Goal: Share content

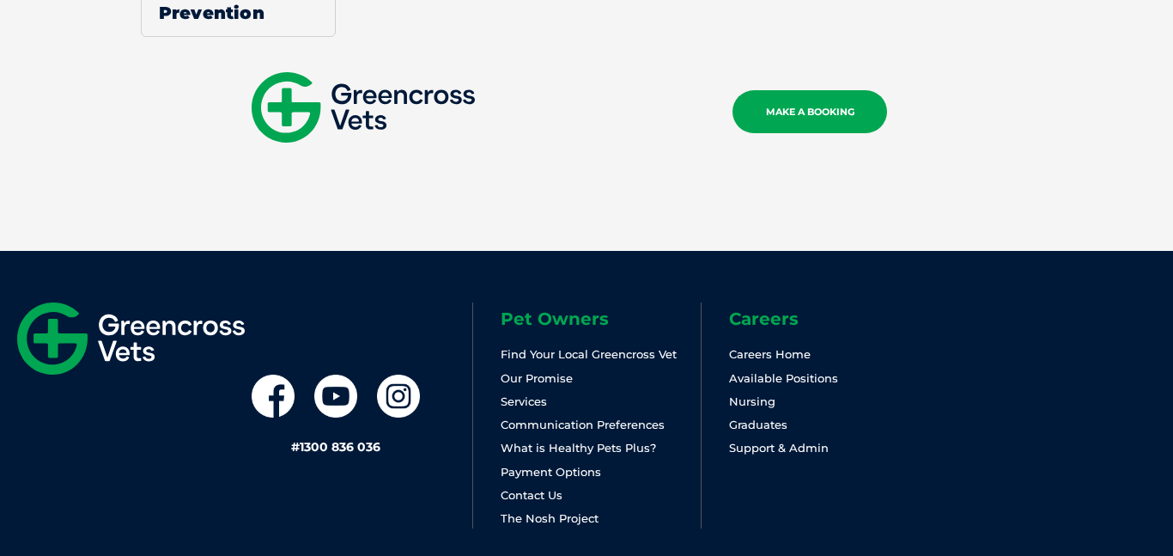
scroll to position [3541, 0]
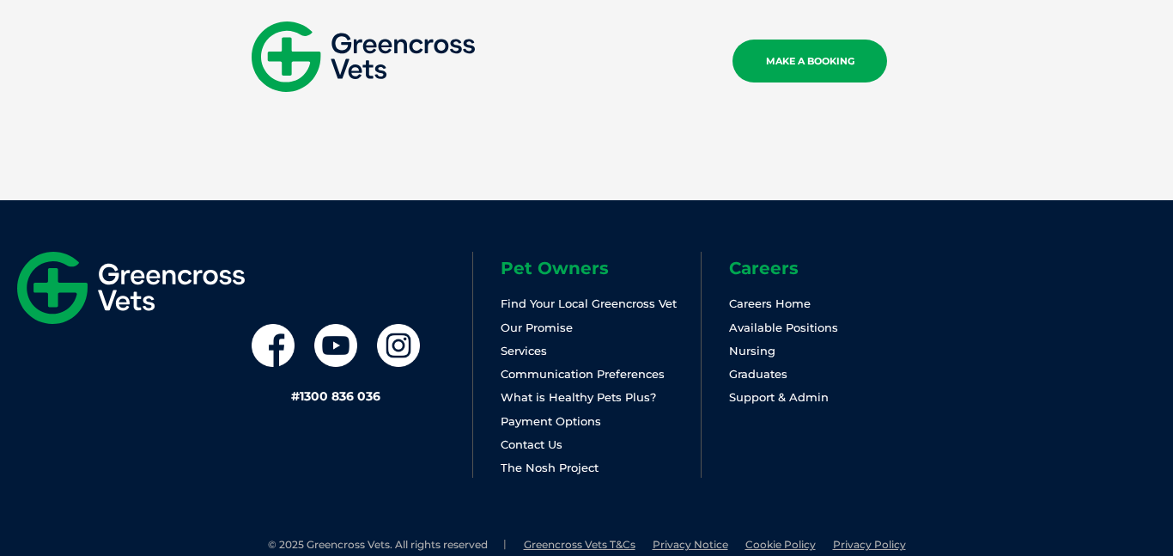
click at [317, 324] on icon at bounding box center [335, 345] width 43 height 43
